Goal: Task Accomplishment & Management: Manage account settings

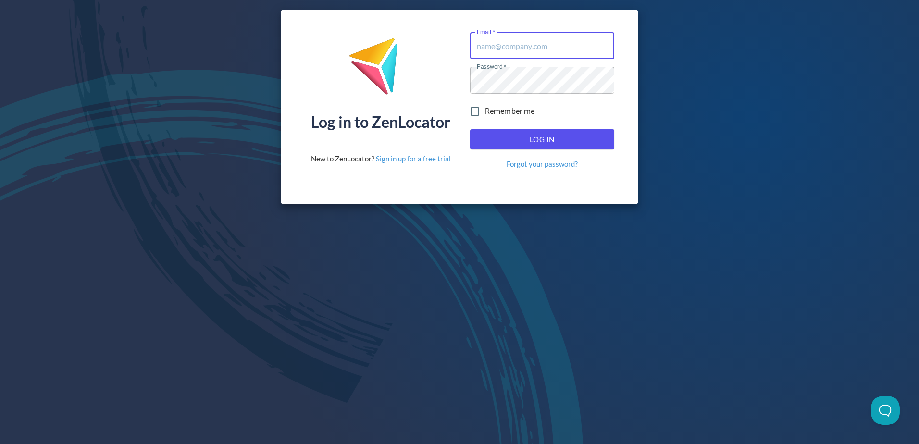
type input "[EMAIL_ADDRESS][DOMAIN_NAME]"
click at [557, 157] on div "Log In Forgot your password?" at bounding box center [542, 149] width 152 height 48
click at [553, 141] on span "Log In" at bounding box center [542, 139] width 123 height 12
click at [541, 139] on span "Log In" at bounding box center [542, 139] width 123 height 12
click at [151, 209] on div "Log in to ZenLocator New to ZenLocator? Sign in up for a free trial Email   * J…" at bounding box center [459, 107] width 919 height 214
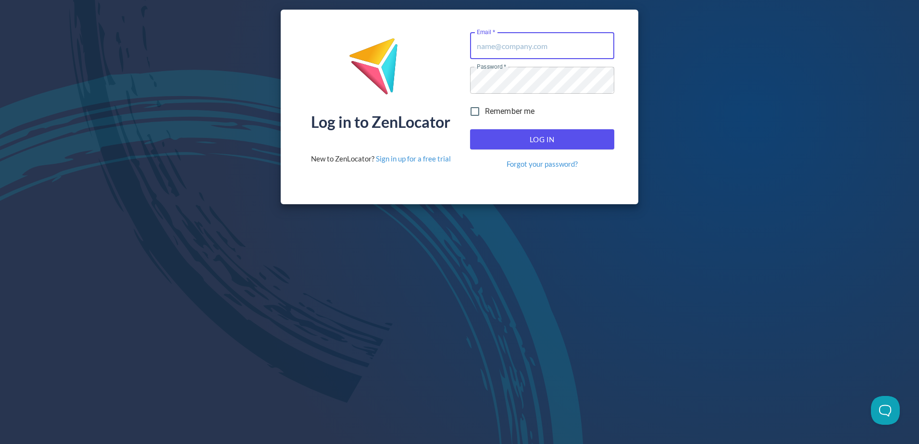
type input "[EMAIL_ADDRESS][DOMAIN_NAME]"
click at [568, 153] on div "Log In Forgot your password?" at bounding box center [542, 149] width 152 height 48
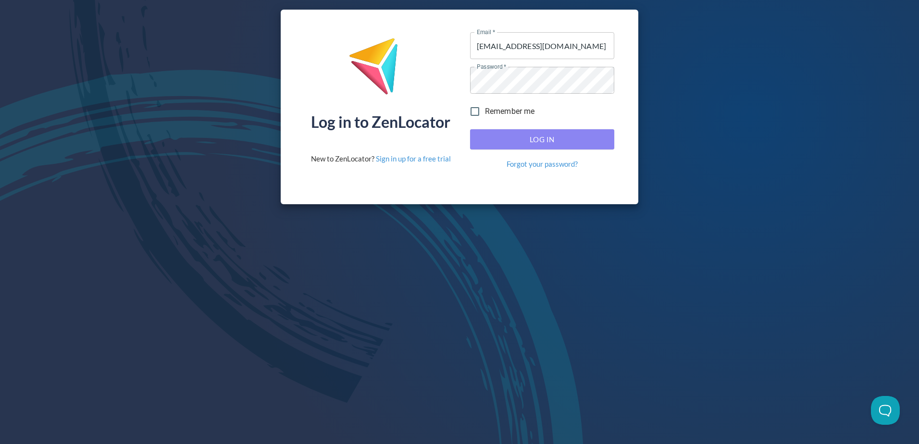
click at [564, 141] on span "Log In" at bounding box center [542, 139] width 123 height 12
